Goal: Task Accomplishment & Management: Use online tool/utility

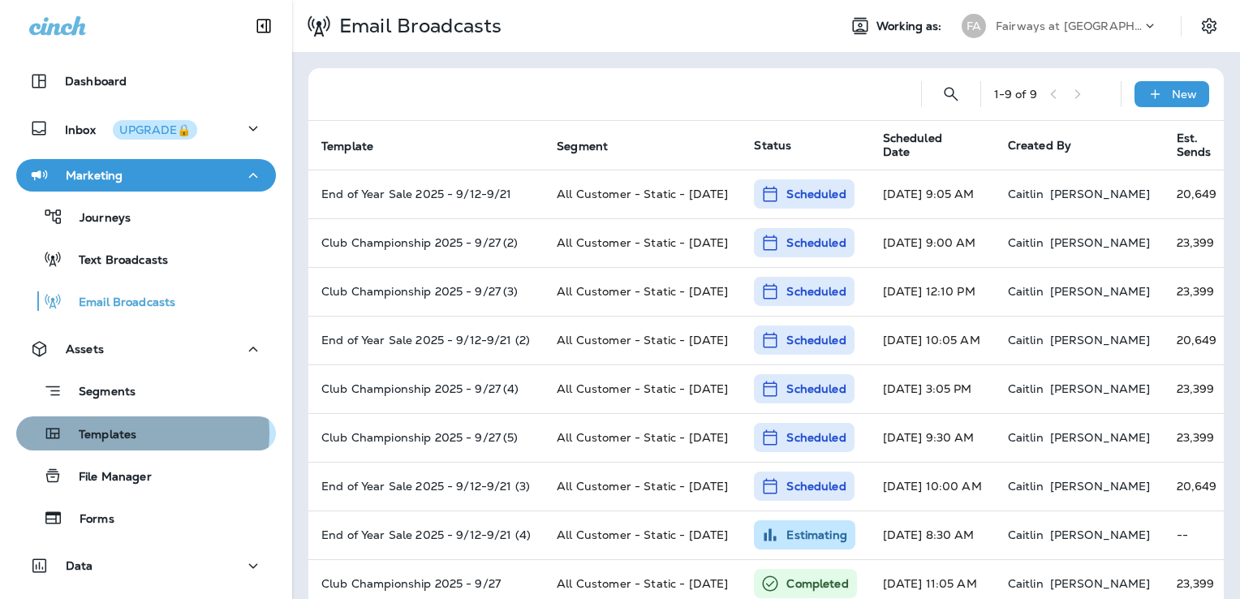
click at [127, 434] on p "Templates" at bounding box center [100, 435] width 74 height 15
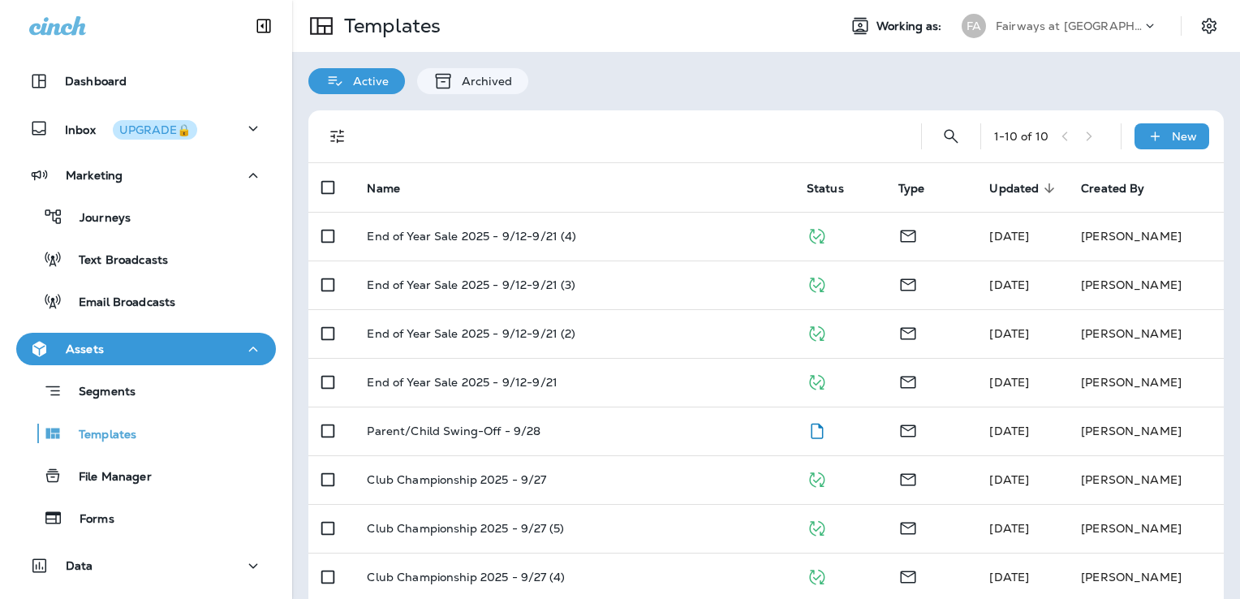
click at [1035, 24] on p "Fairways at Woodside" at bounding box center [1069, 25] width 146 height 13
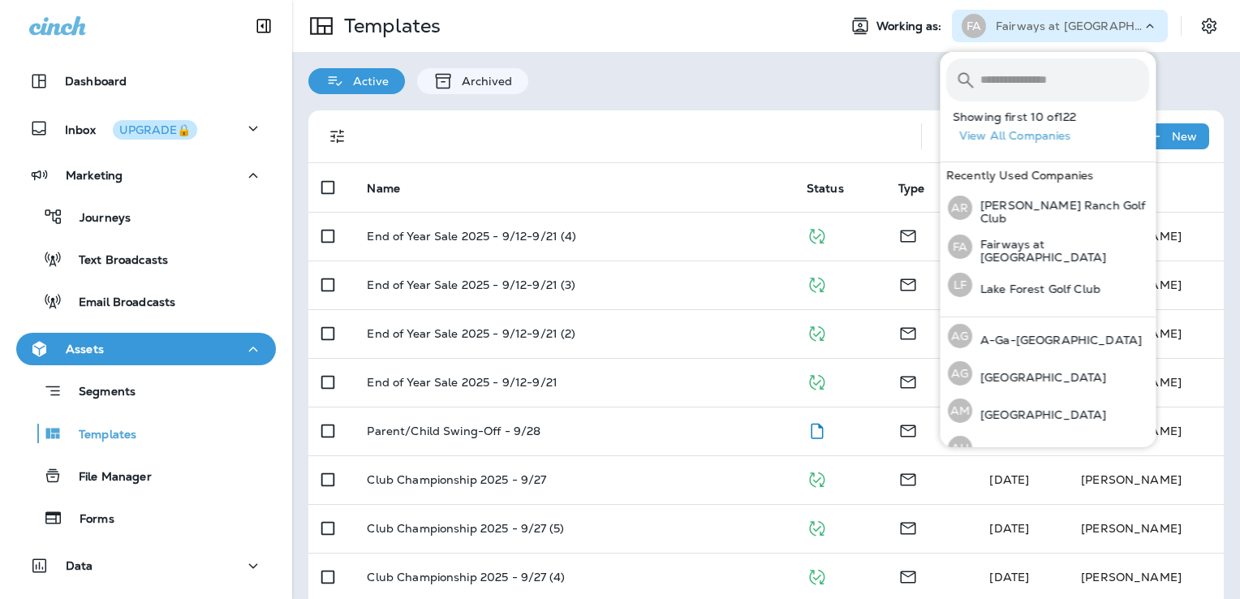
click at [1045, 84] on input "text" at bounding box center [1065, 79] width 169 height 43
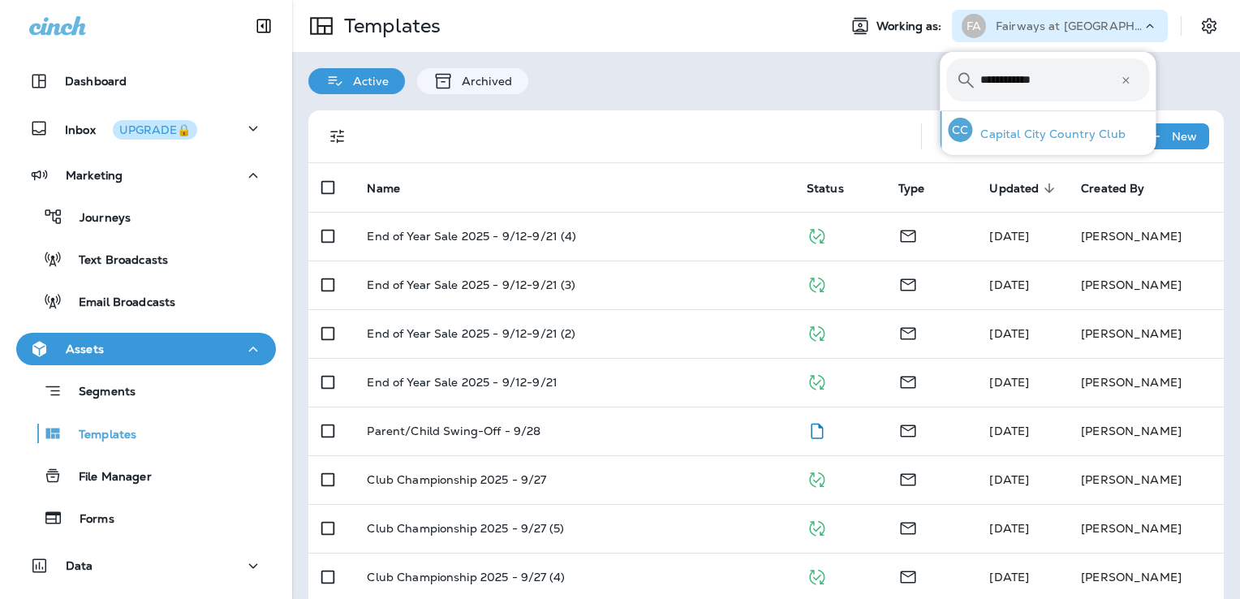
type input "**********"
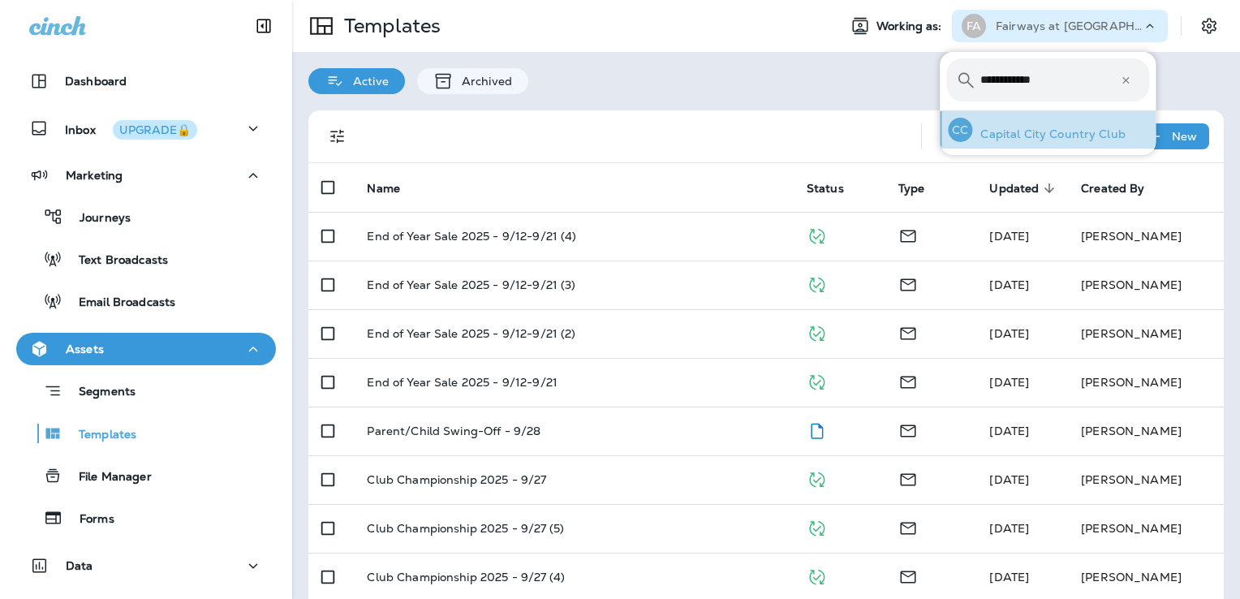
click at [1063, 116] on div "CC Capital City Country Club" at bounding box center [1037, 129] width 191 height 37
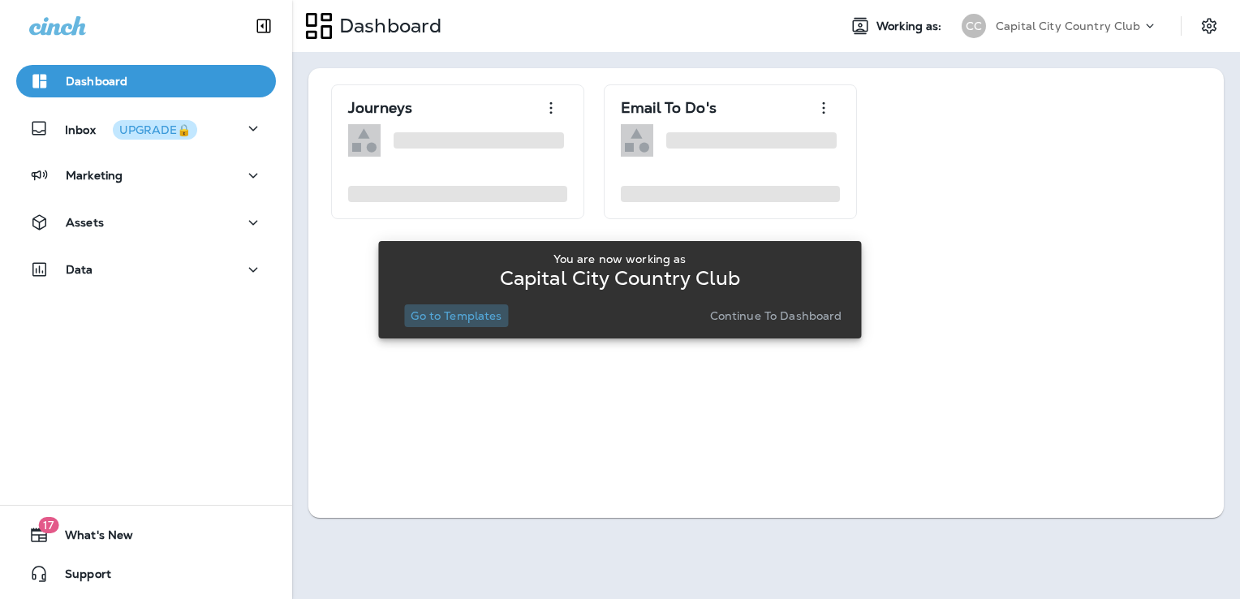
click at [484, 316] on p "Go to Templates" at bounding box center [456, 315] width 91 height 13
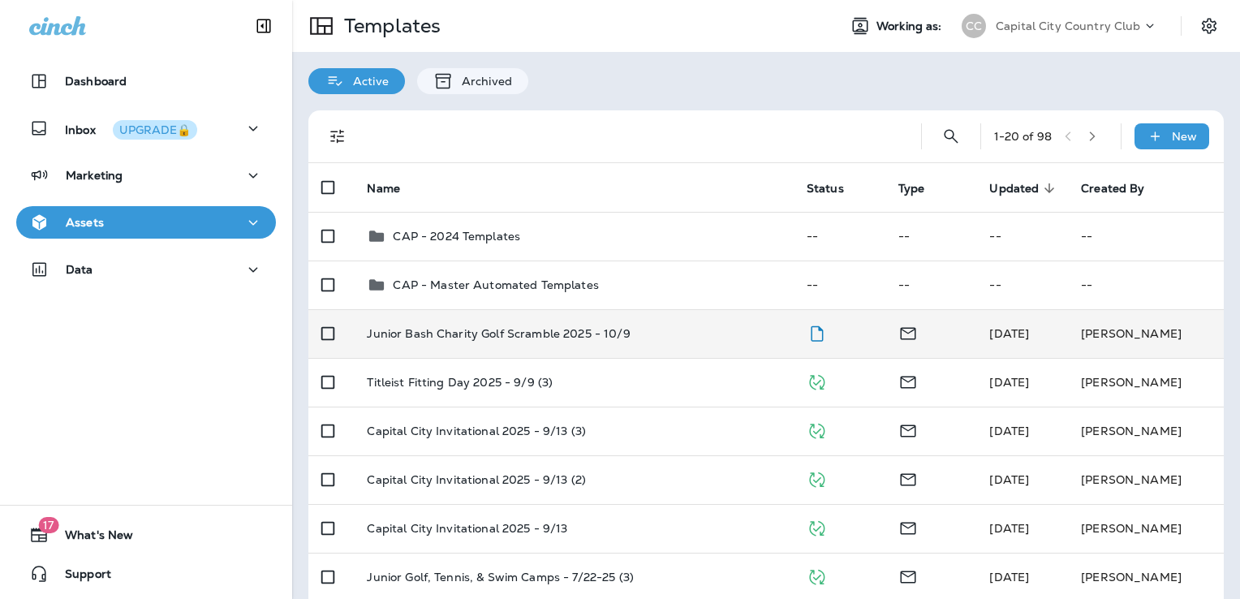
click at [647, 338] on div "Junior Bash Charity Golf Scramble 2025 - 10/9" at bounding box center [573, 333] width 413 height 13
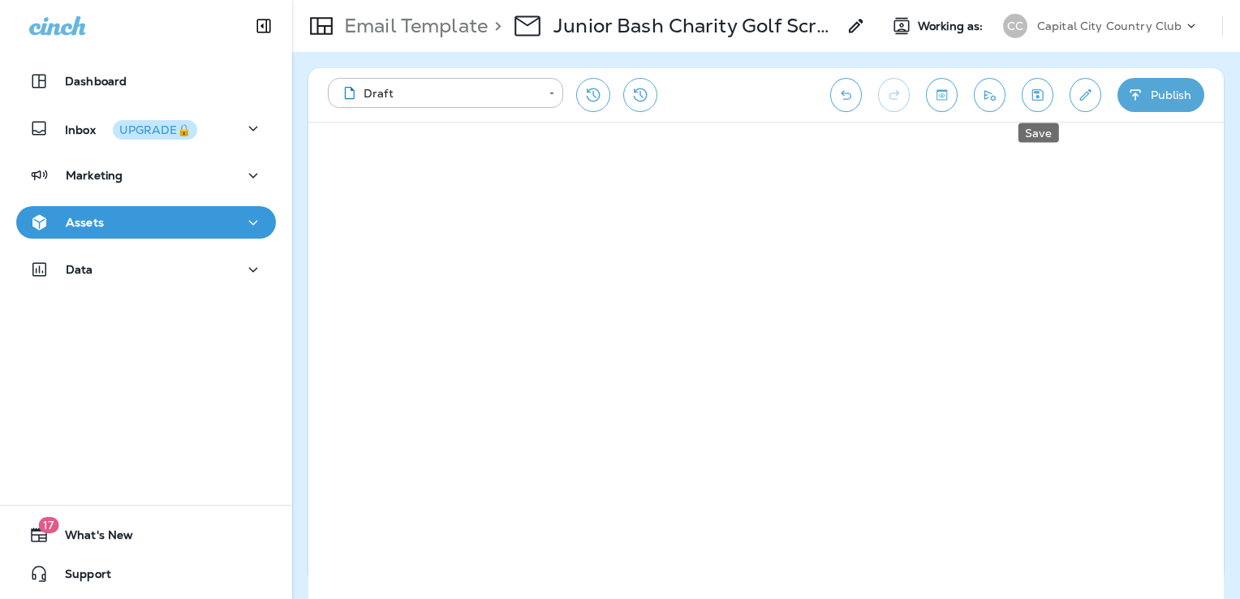
click at [1029, 102] on button "Save" at bounding box center [1038, 95] width 32 height 34
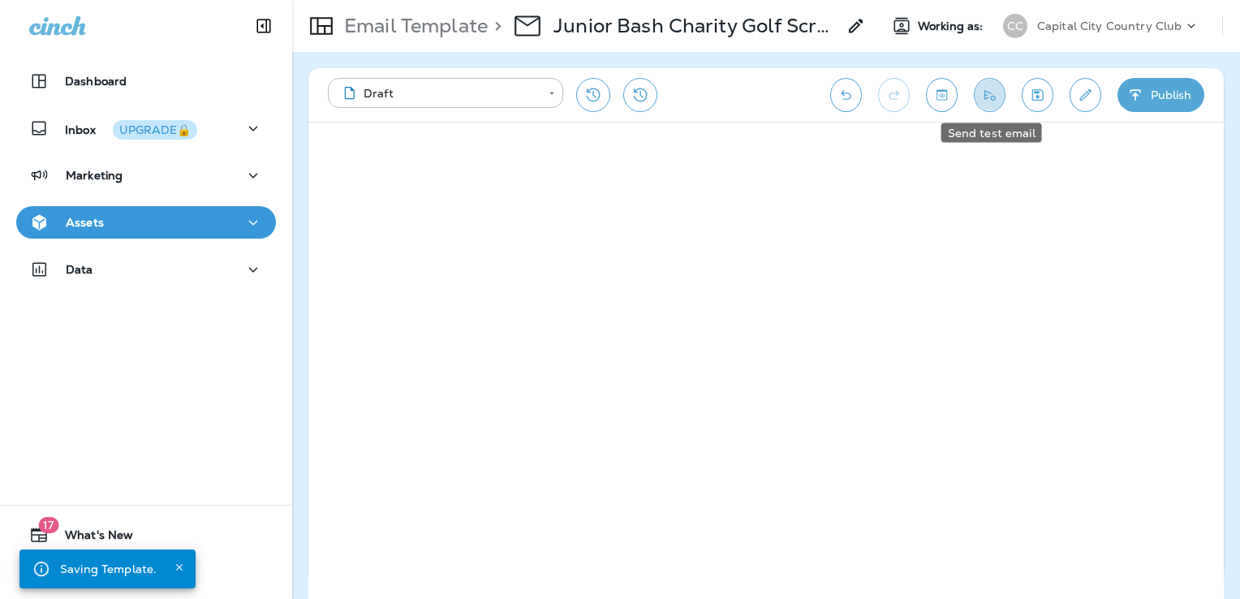
click at [998, 102] on icon "Send test email" at bounding box center [989, 95] width 17 height 16
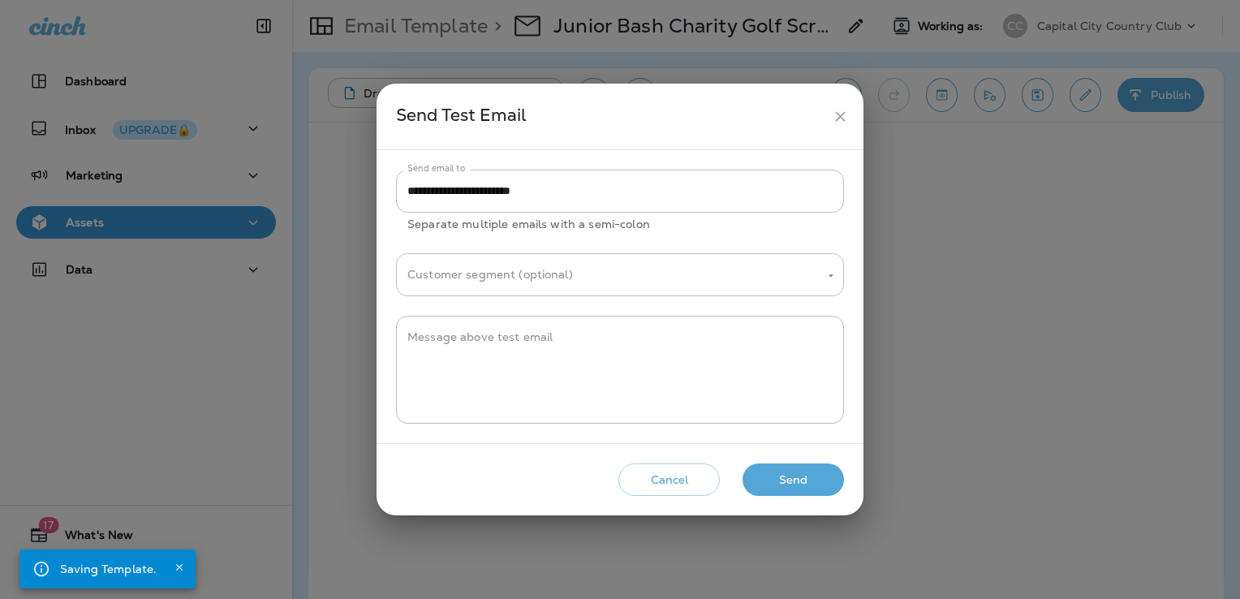
click at [802, 482] on button "Send" at bounding box center [793, 480] width 101 height 33
